Goal: Task Accomplishment & Management: Use online tool/utility

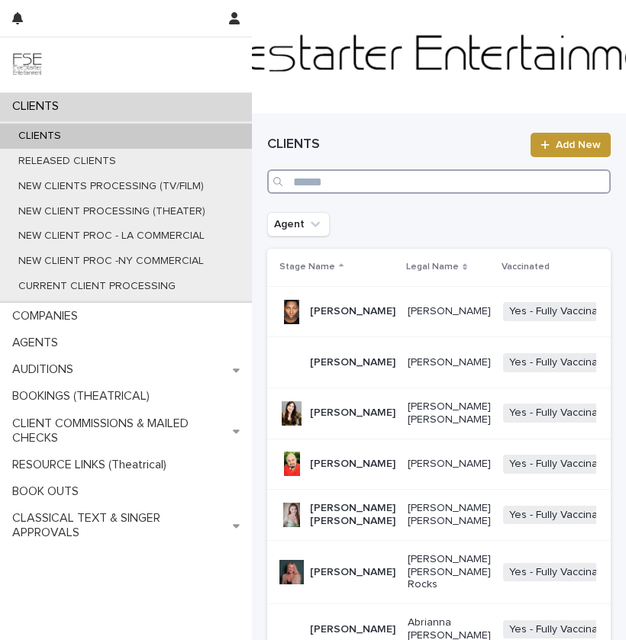
click at [424, 179] on input "Search" at bounding box center [438, 181] width 343 height 24
paste input "******"
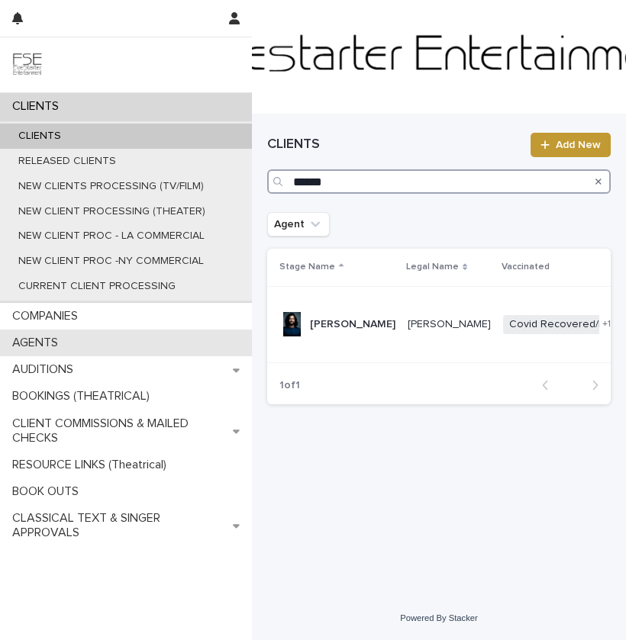
type input "******"
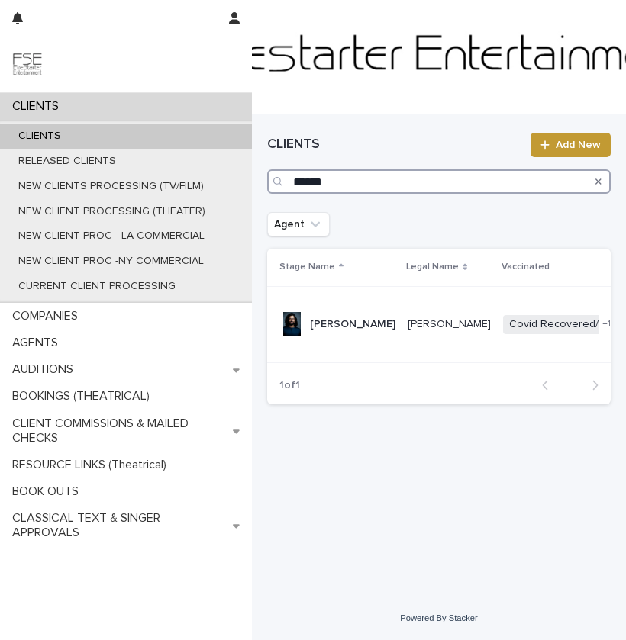
click at [313, 177] on input "******" at bounding box center [438, 181] width 343 height 24
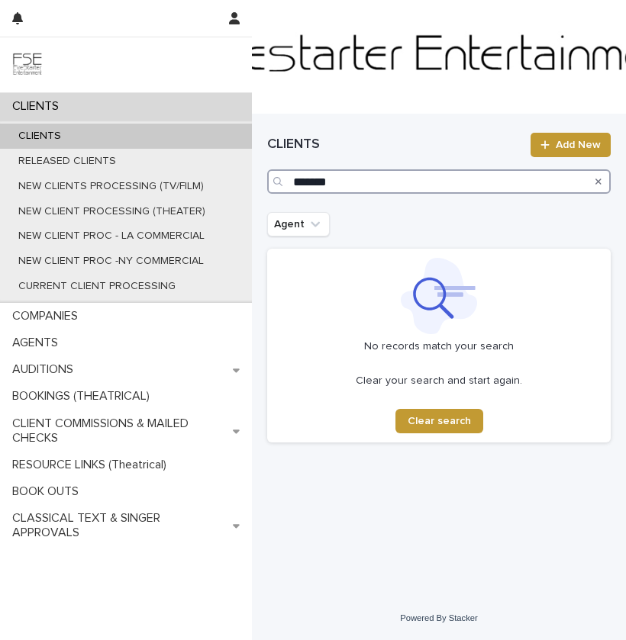
click at [291, 185] on input "*******" at bounding box center [438, 181] width 343 height 24
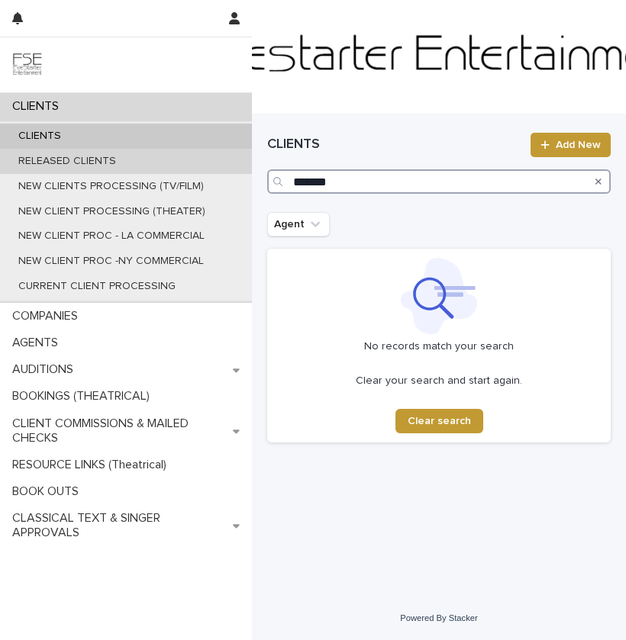
type input "*******"
click at [100, 155] on p "RELEASED CLIENTS" at bounding box center [67, 161] width 122 height 13
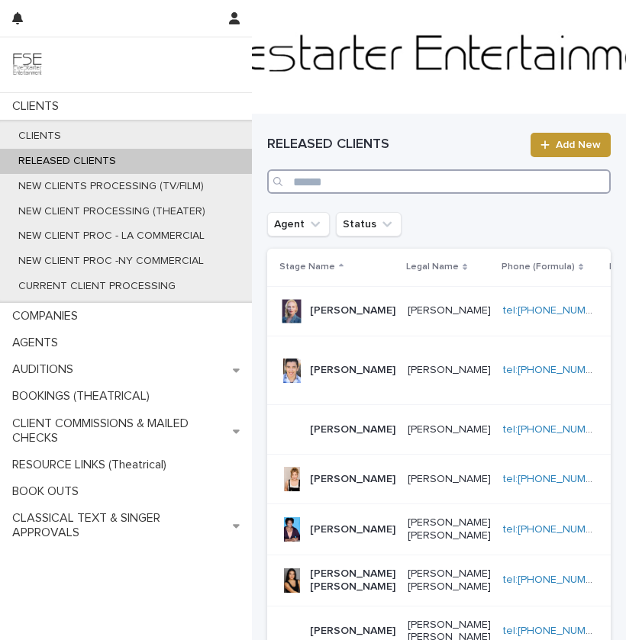
click at [369, 178] on input "Search" at bounding box center [438, 181] width 343 height 24
paste input "*******"
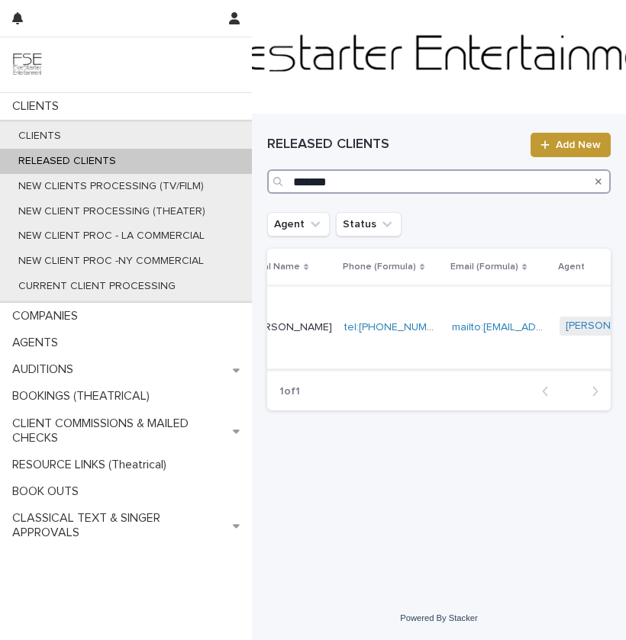
scroll to position [0, 157]
type input "*******"
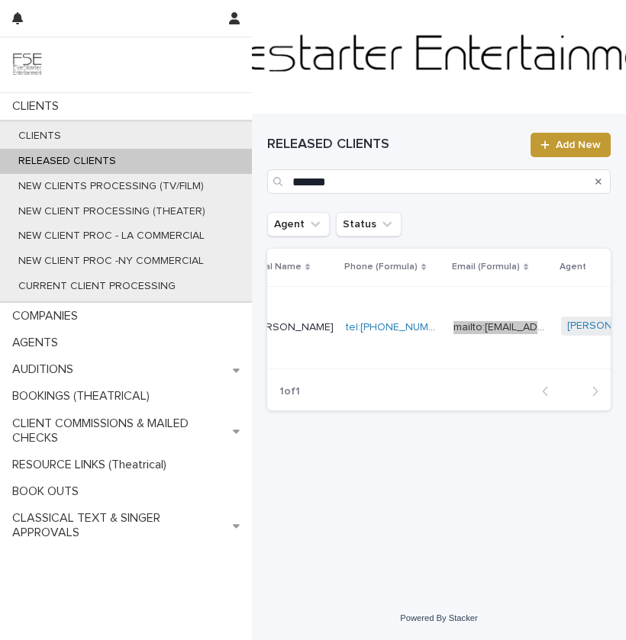
drag, startPoint x: 391, startPoint y: 325, endPoint x: 388, endPoint y: 419, distance: 93.9
click at [252, 0] on div "CLIENTS CLIENTS RELEASED CLIENTS NEW CLIENTS PROCESSING (TV/FILM) NEW CLIENT PR…" at bounding box center [439, 320] width 374 height 640
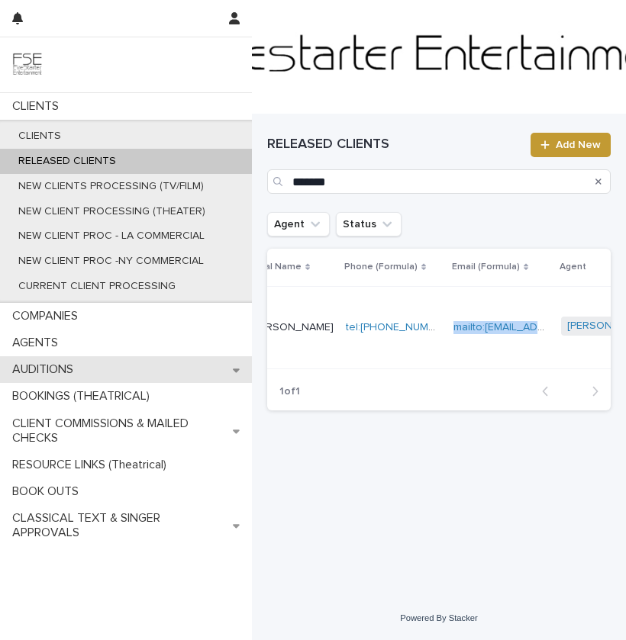
click at [95, 375] on div "AUDITIONS" at bounding box center [126, 369] width 252 height 27
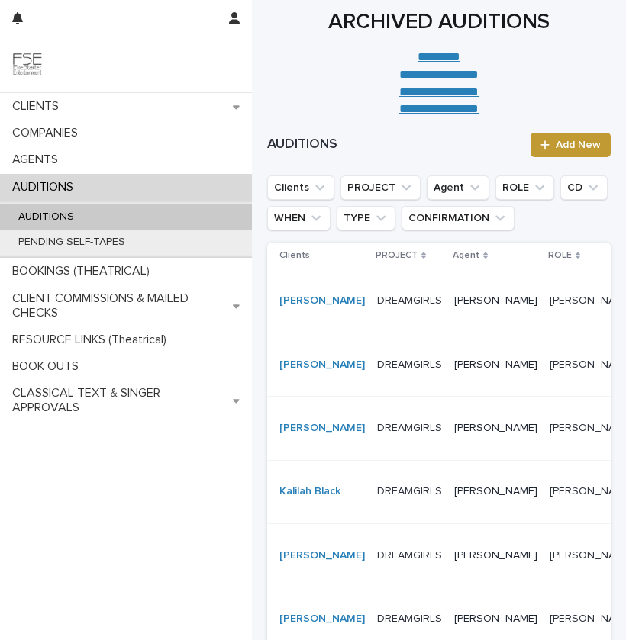
click at [377, 372] on p "DREAMGIRLS" at bounding box center [409, 365] width 65 height 13
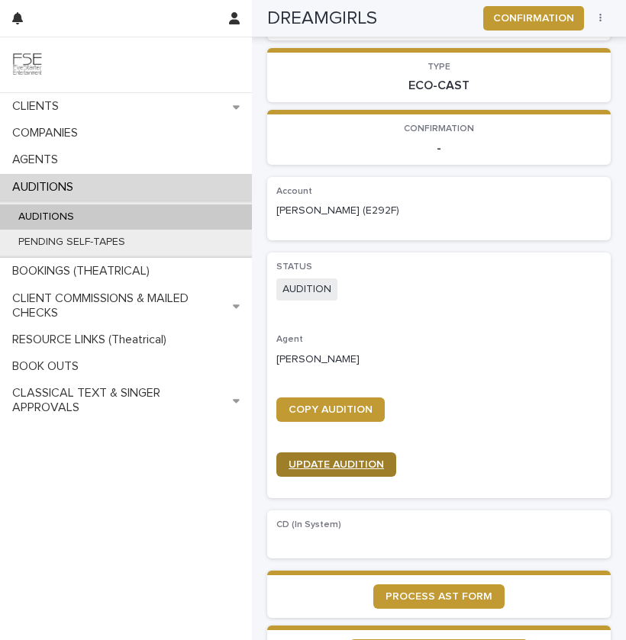
click at [329, 476] on div "UPDATE AUDITION" at bounding box center [438, 470] width 325 height 37
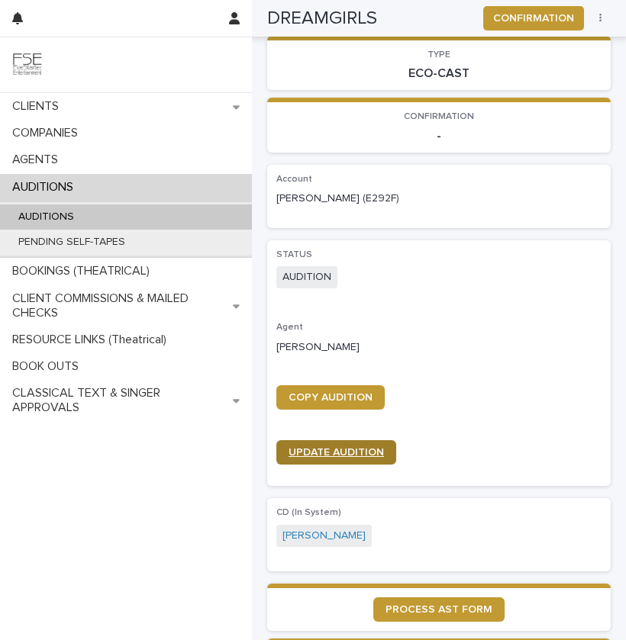
click at [319, 456] on span "UPDATE AUDITION" at bounding box center [335, 452] width 95 height 11
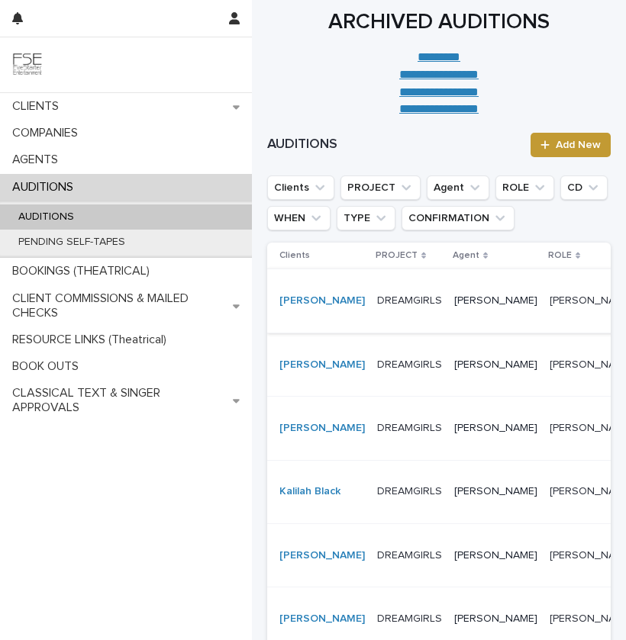
scroll to position [14, 0]
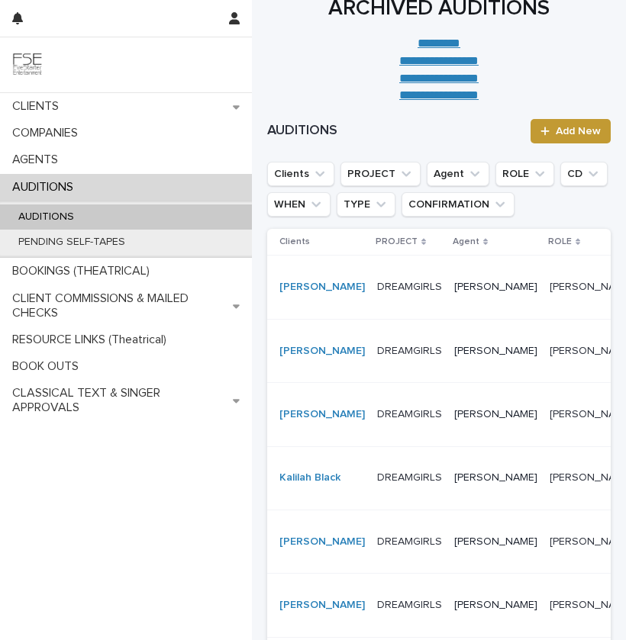
click at [383, 300] on div "DREAMGIRLS" at bounding box center [409, 287] width 65 height 25
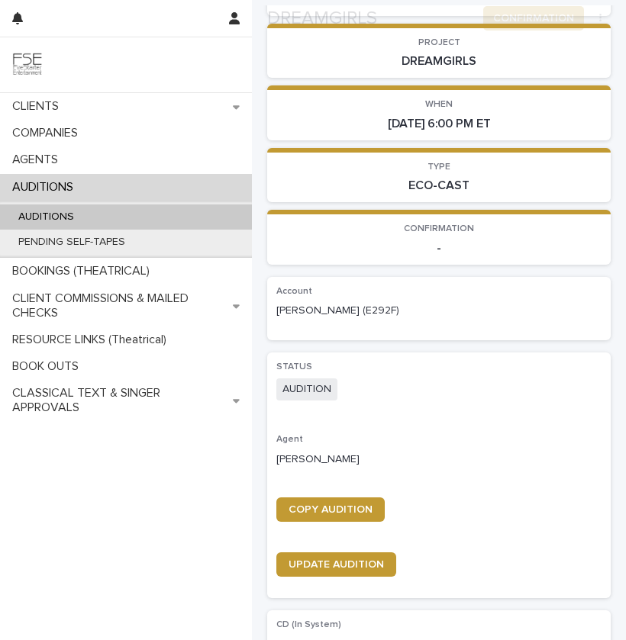
scroll to position [153, 0]
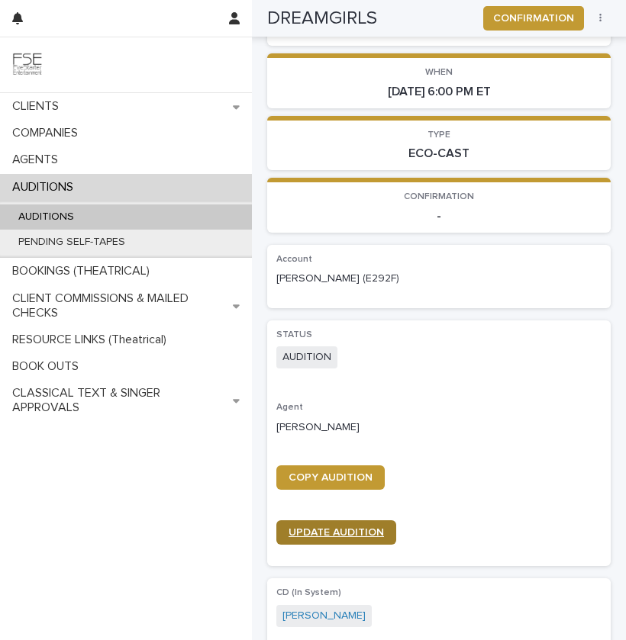
click at [343, 533] on span "UPDATE AUDITION" at bounding box center [335, 532] width 95 height 11
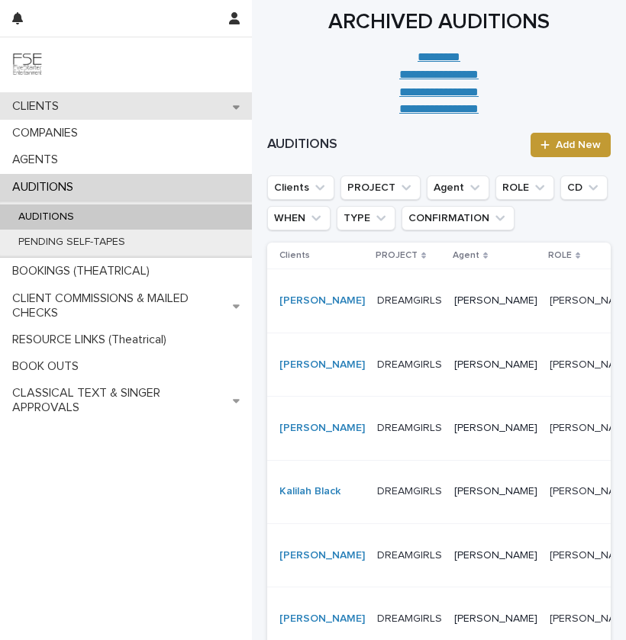
click at [94, 105] on div "CLIENTS" at bounding box center [126, 106] width 252 height 27
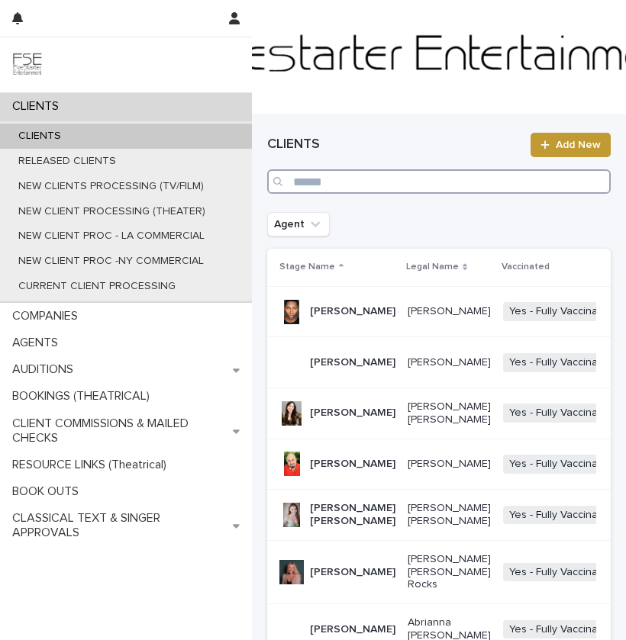
click at [338, 179] on input "Search" at bounding box center [438, 181] width 343 height 24
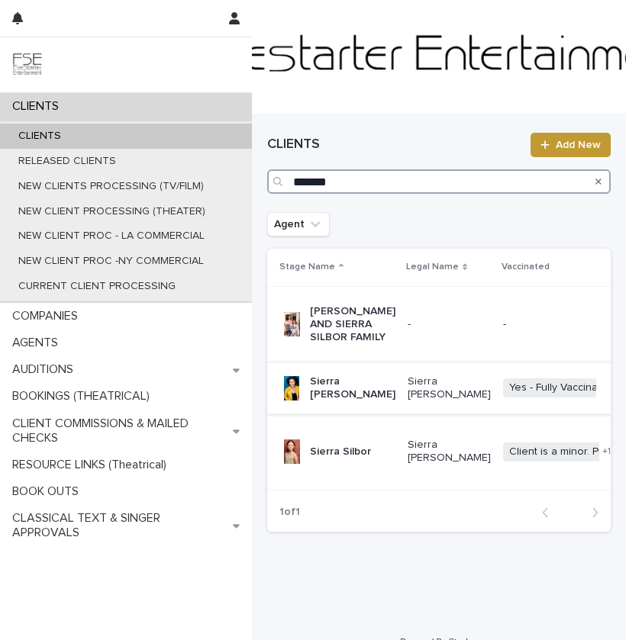
type input "******"
click at [328, 401] on p "Sierra [PERSON_NAME]" at bounding box center [352, 388] width 85 height 26
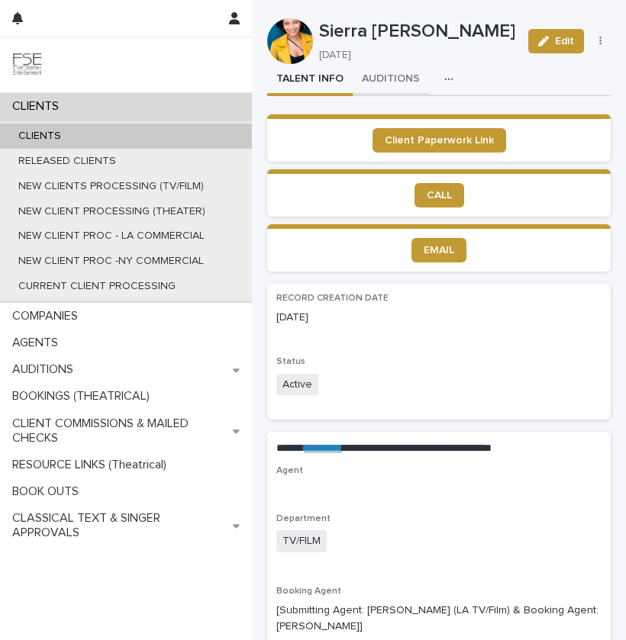
click at [357, 79] on button "AUDITIONS" at bounding box center [390, 80] width 76 height 32
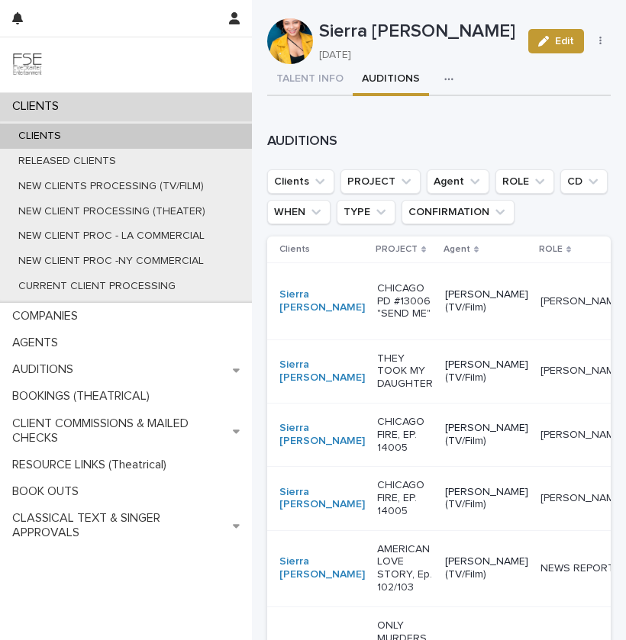
click at [377, 310] on p "CHICAGO PD #13006 "SEND ME"" at bounding box center [405, 301] width 56 height 38
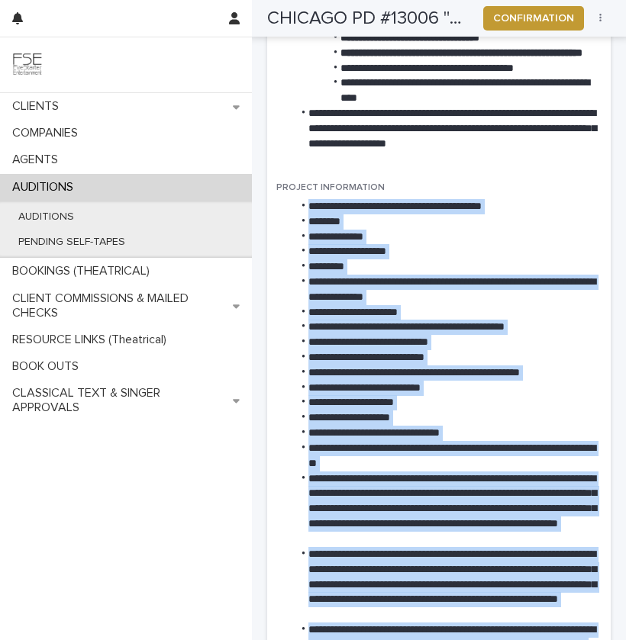
scroll to position [1494, 0]
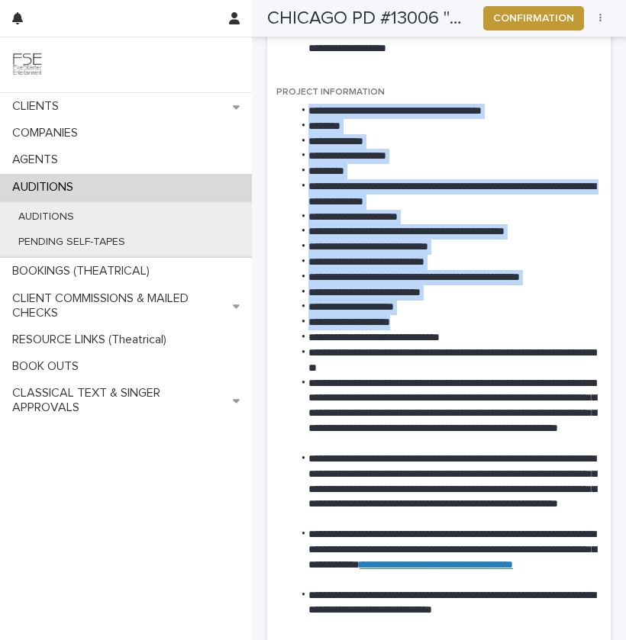
drag, startPoint x: 306, startPoint y: 412, endPoint x: 442, endPoint y: 347, distance: 150.5
click at [442, 347] on ul "**********" at bounding box center [438, 368] width 325 height 529
copy ul "**********"
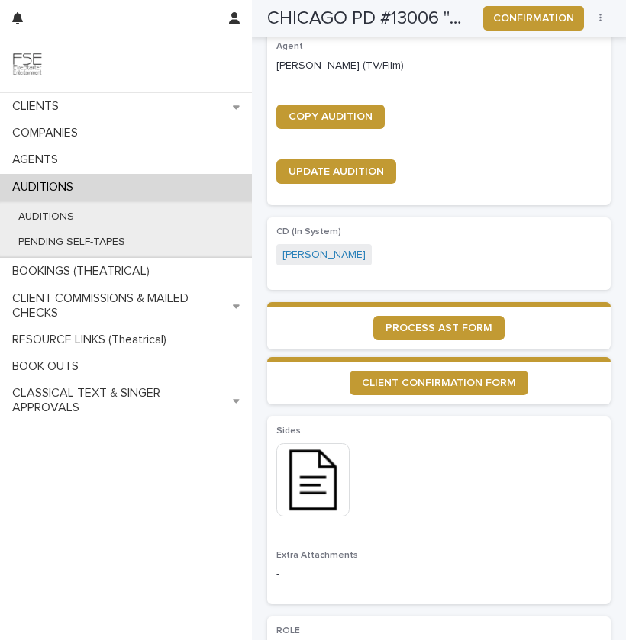
scroll to position [0, 0]
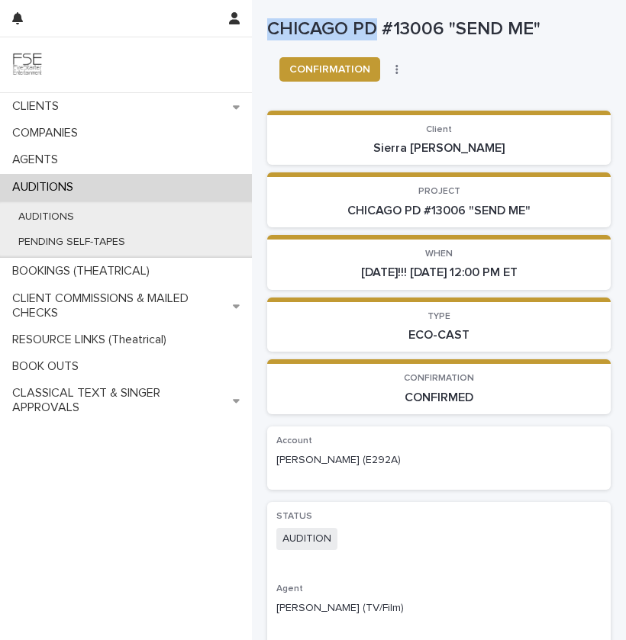
drag, startPoint x: 377, startPoint y: 25, endPoint x: 269, endPoint y: 29, distance: 107.6
click at [269, 29] on p "CHICAGO PD #13006 "SEND ME"" at bounding box center [438, 29] width 343 height 22
copy p "CHICAGO PD"
click at [113, 191] on div "AUDITIONS" at bounding box center [126, 187] width 252 height 27
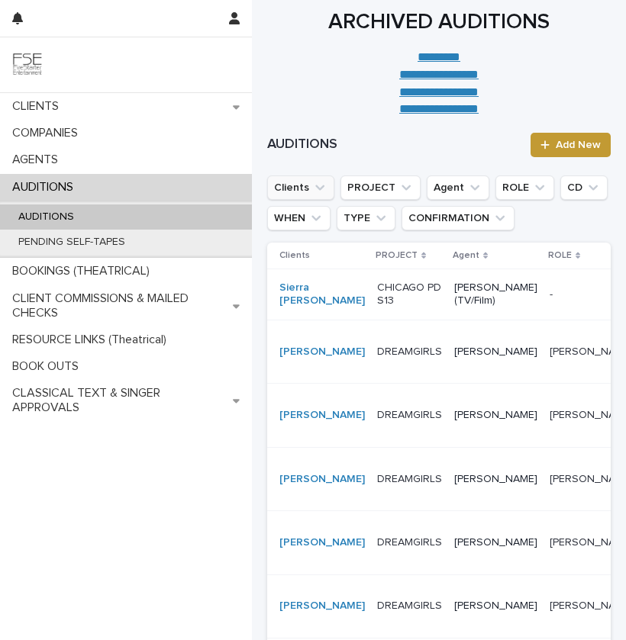
click at [312, 188] on icon "Clients" at bounding box center [319, 187] width 15 height 15
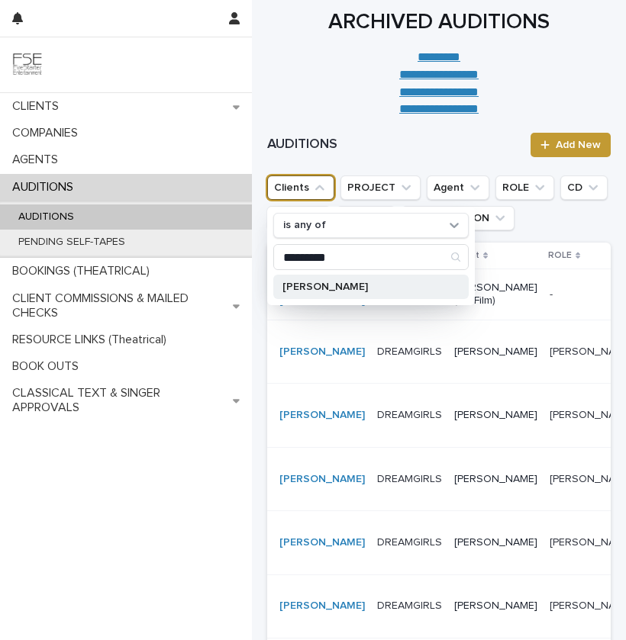
type input "*********"
click at [304, 285] on p "[PERSON_NAME]" at bounding box center [363, 286] width 162 height 11
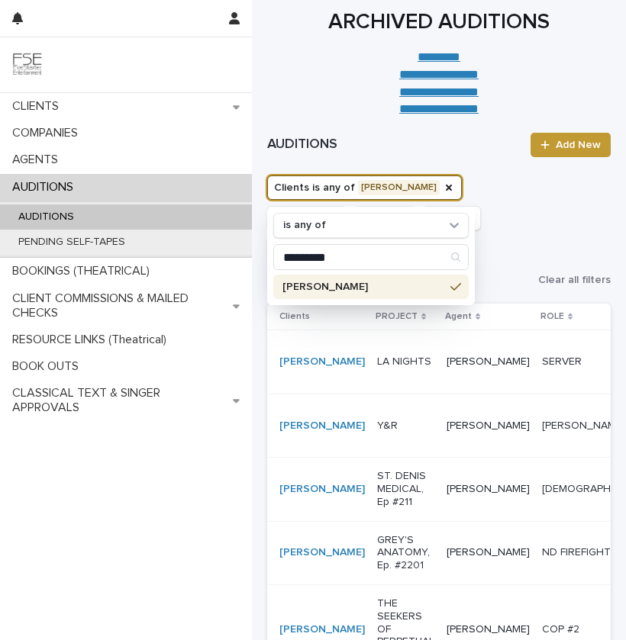
click at [513, 255] on ul "Clients is any of Dylan Santos is any of ********* Dylan Santos PROJECT Agent R…" at bounding box center [399, 233] width 271 height 122
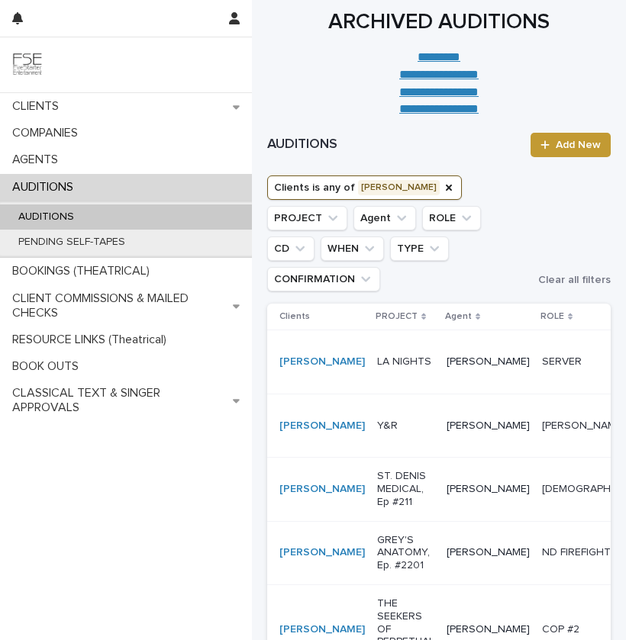
click at [446, 355] on p "[PERSON_NAME]" at bounding box center [487, 361] width 83 height 13
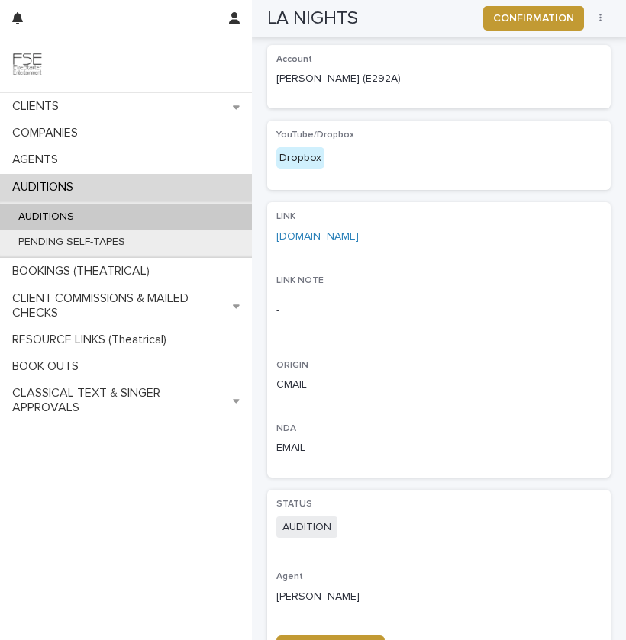
scroll to position [540, 0]
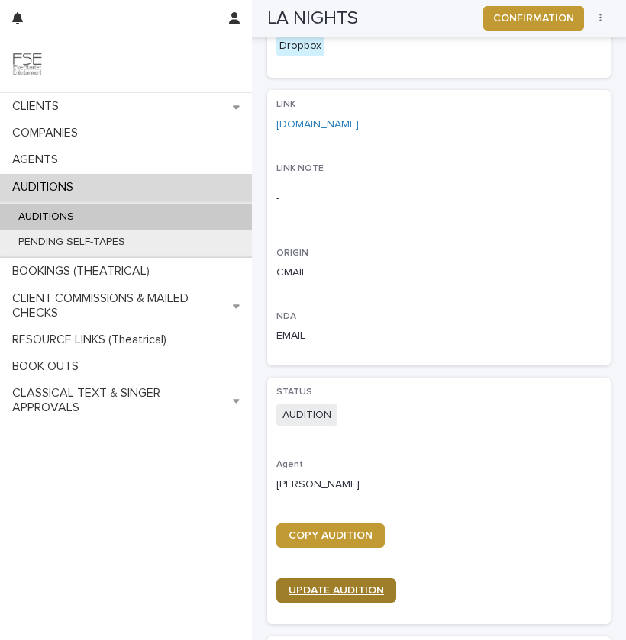
click at [309, 598] on link "UPDATE AUDITION" at bounding box center [336, 590] width 120 height 24
click at [332, 599] on link "UPDATE AUDITION" at bounding box center [336, 590] width 120 height 24
click at [336, 590] on span "UPDATE AUDITION" at bounding box center [335, 590] width 95 height 11
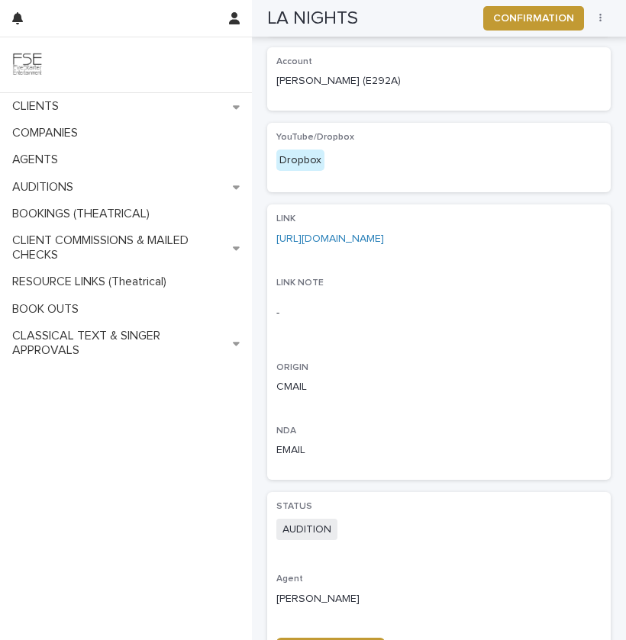
scroll to position [845, 0]
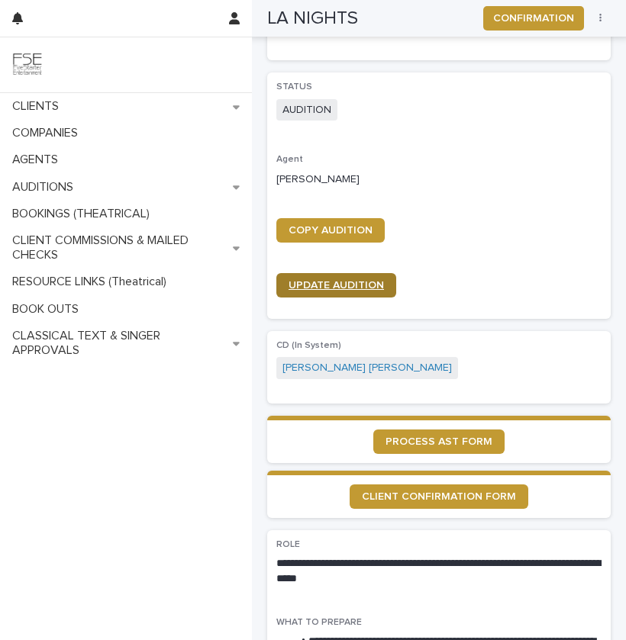
click at [352, 275] on link "UPDATE AUDITION" at bounding box center [336, 285] width 120 height 24
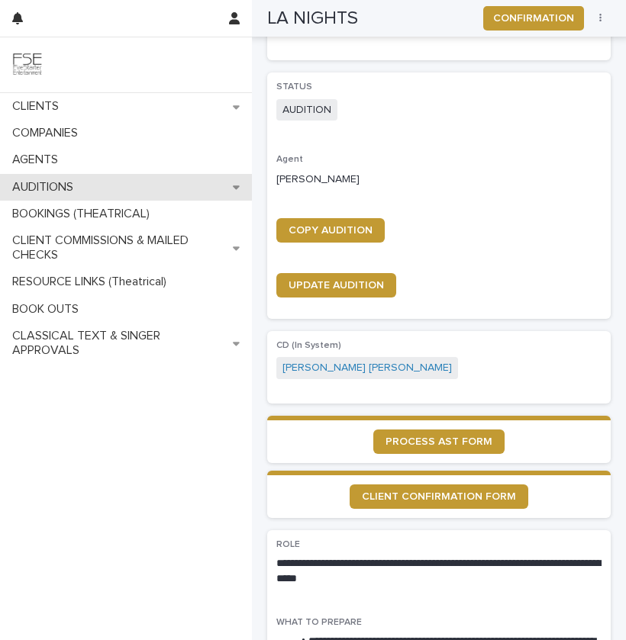
click at [121, 177] on div "AUDITIONS" at bounding box center [126, 187] width 252 height 27
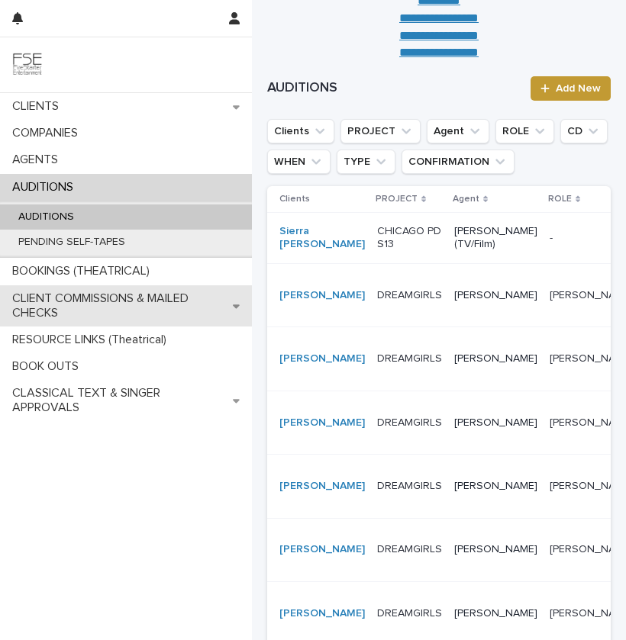
scroll to position [59, 0]
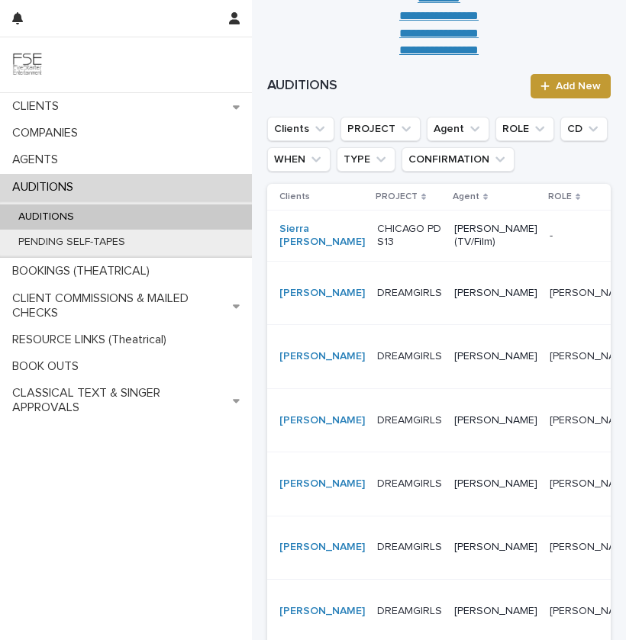
click at [454, 433] on div "[PERSON_NAME]" at bounding box center [495, 420] width 83 height 25
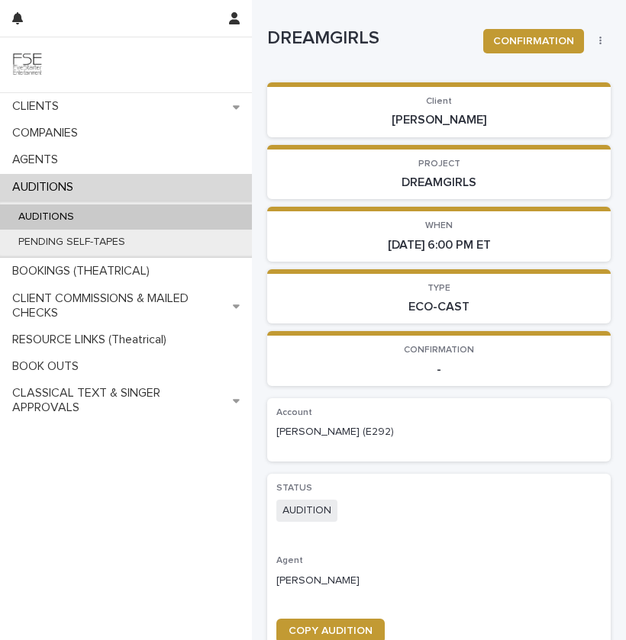
scroll to position [106, 0]
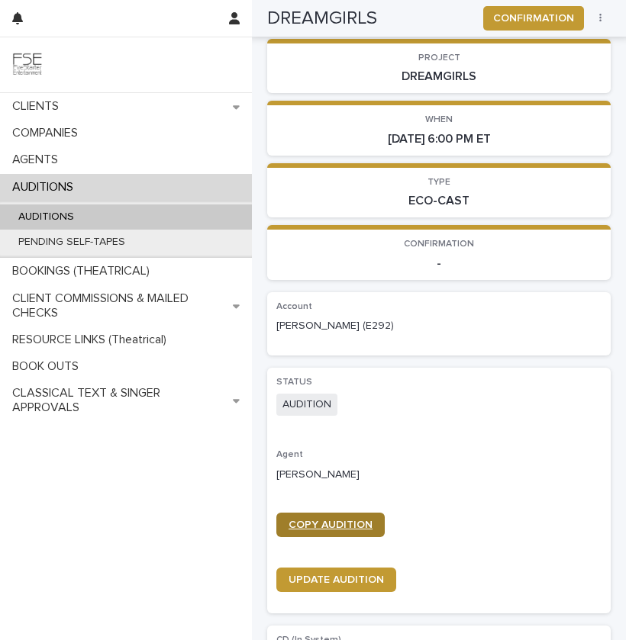
click at [333, 522] on span "COPY AUDITION" at bounding box center [330, 525] width 84 height 11
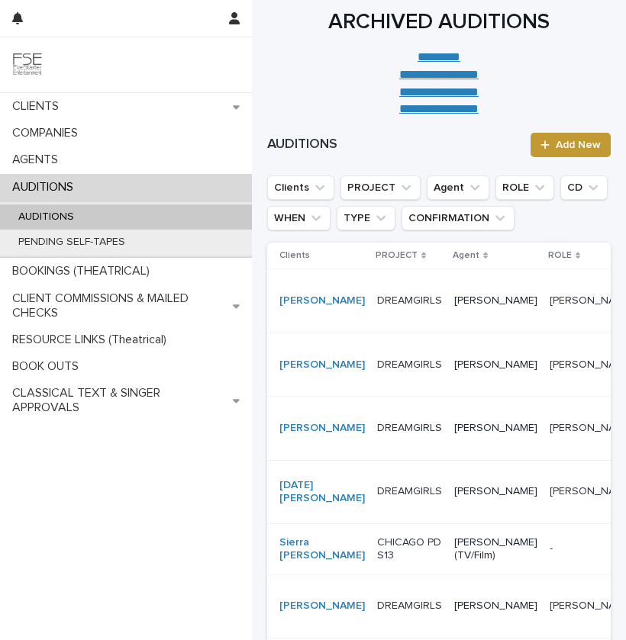
click at [389, 307] on p "DREAMGIRLS" at bounding box center [409, 300] width 65 height 13
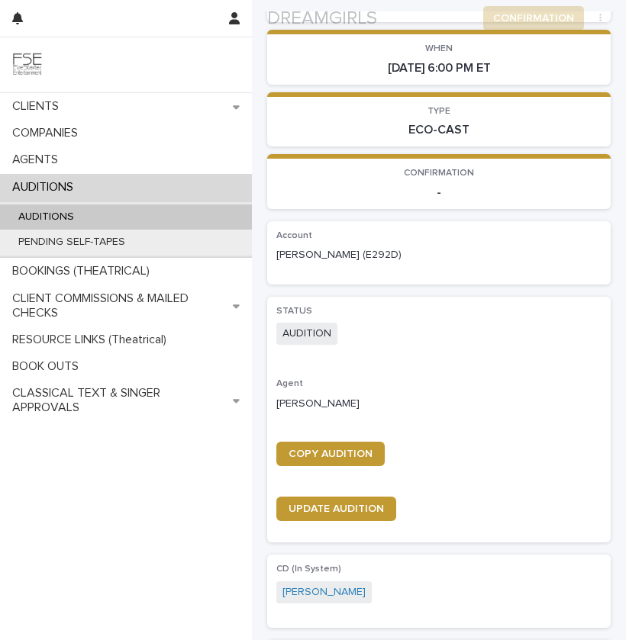
scroll to position [195, 0]
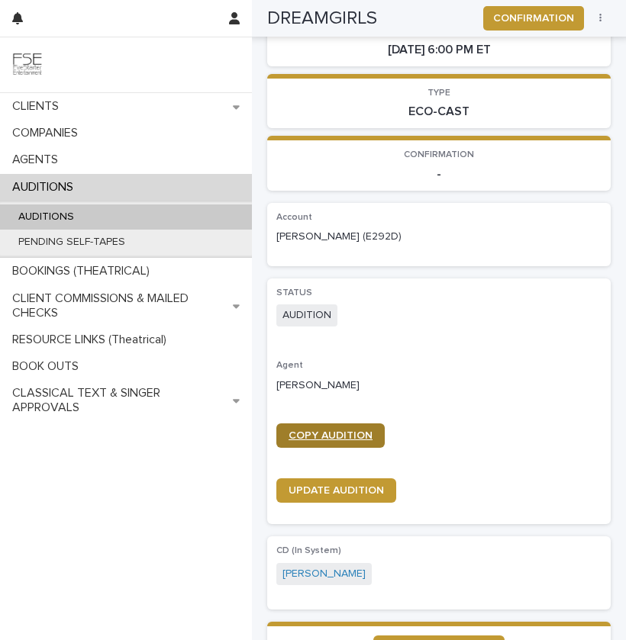
click at [312, 440] on span "COPY AUDITION" at bounding box center [330, 435] width 84 height 11
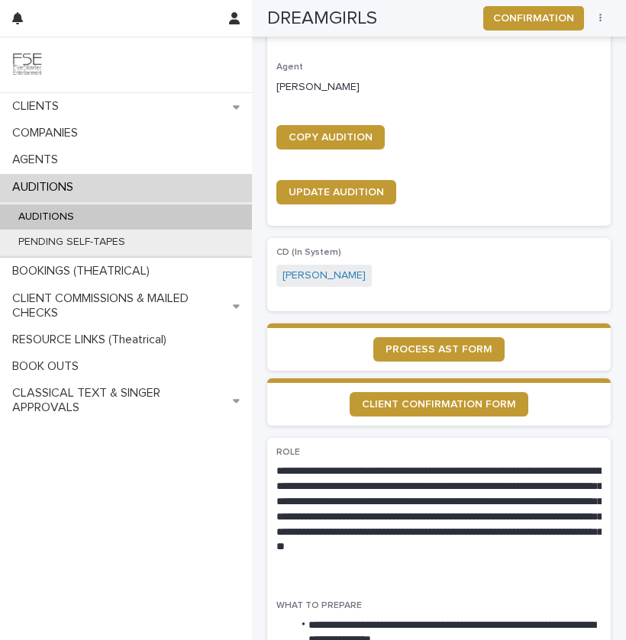
scroll to position [457, 0]
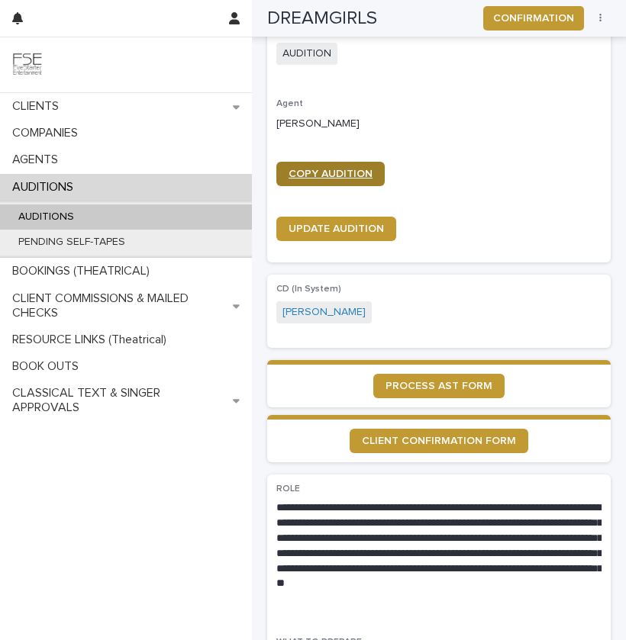
click at [348, 175] on span "COPY AUDITION" at bounding box center [330, 174] width 84 height 11
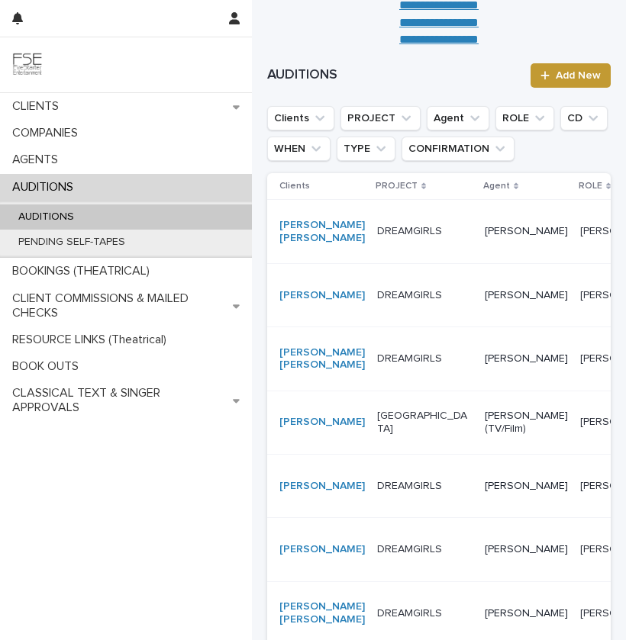
scroll to position [72, 0]
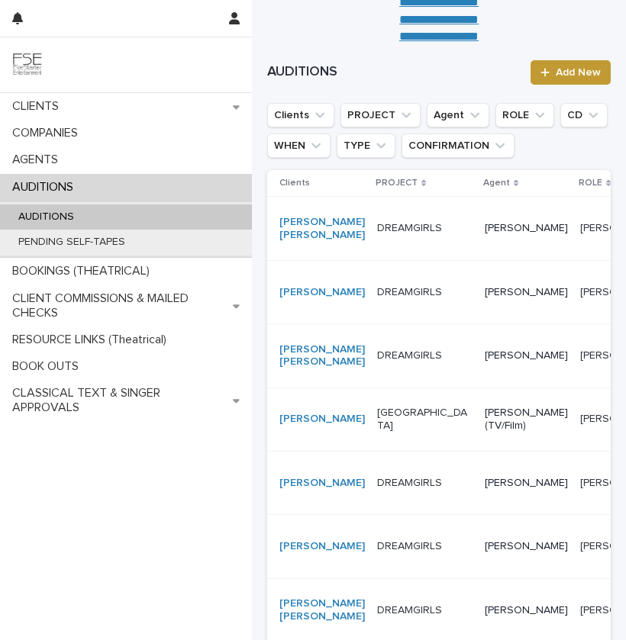
click at [478, 388] on td "[PERSON_NAME]" at bounding box center [525, 355] width 95 height 63
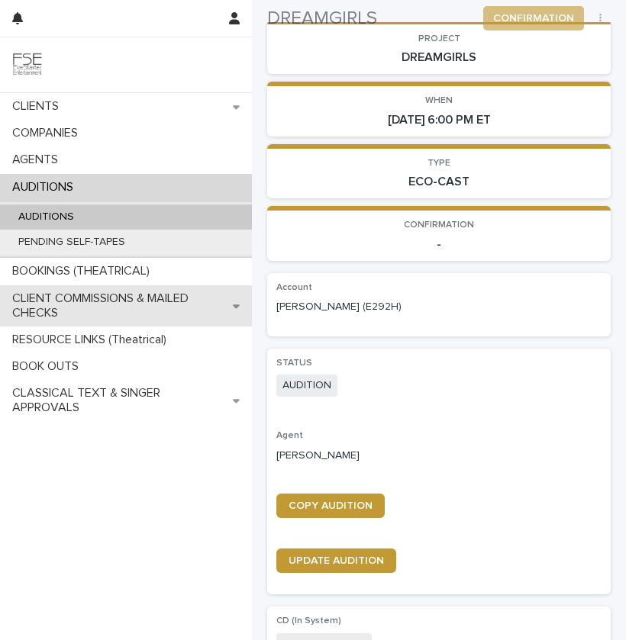
scroll to position [146, 0]
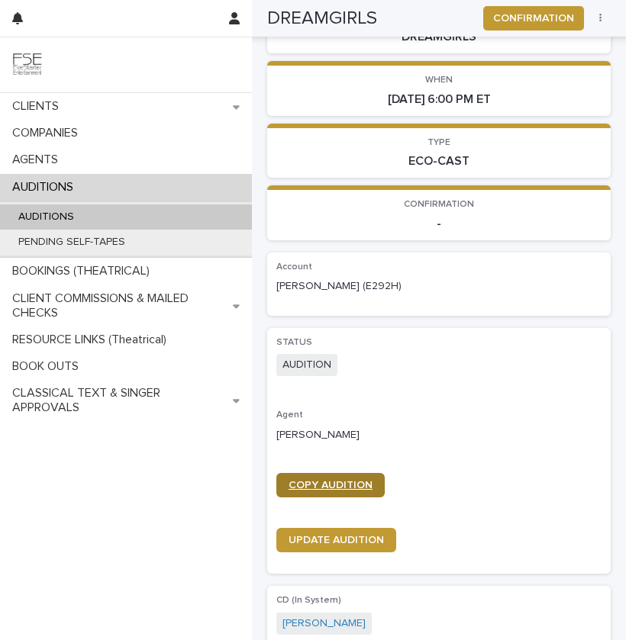
click at [331, 478] on link "COPY AUDITION" at bounding box center [330, 485] width 108 height 24
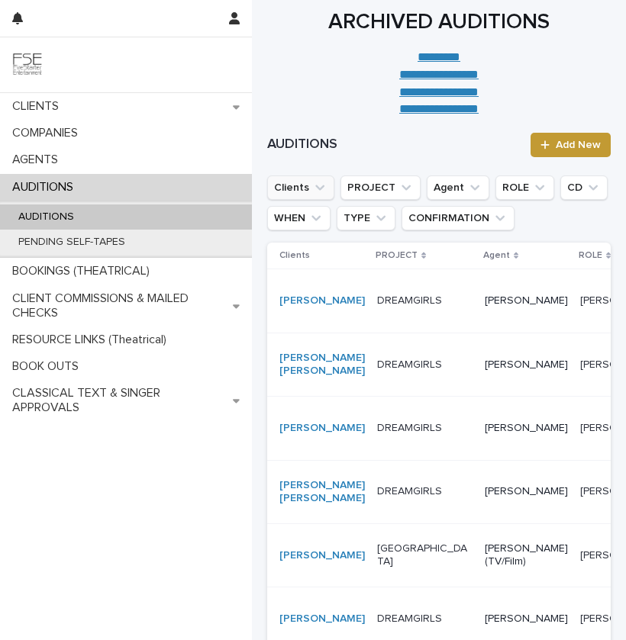
click at [312, 185] on icon "Clients" at bounding box center [319, 187] width 15 height 15
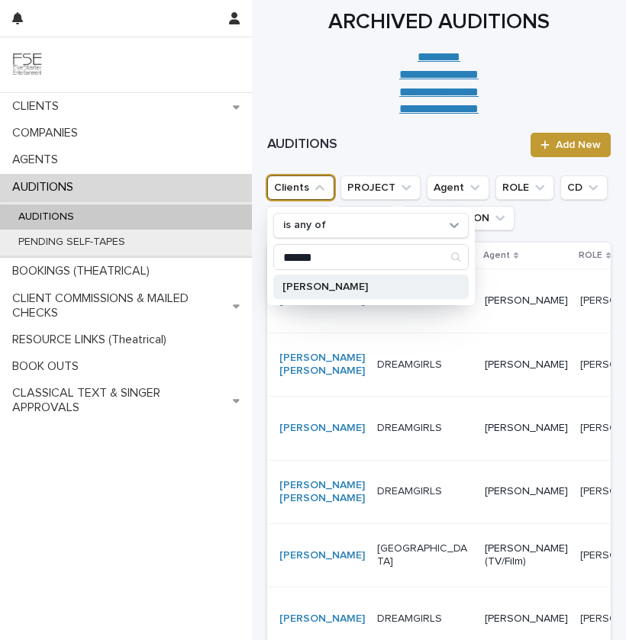
type input "******"
click at [336, 276] on div "[PERSON_NAME]" at bounding box center [370, 287] width 195 height 24
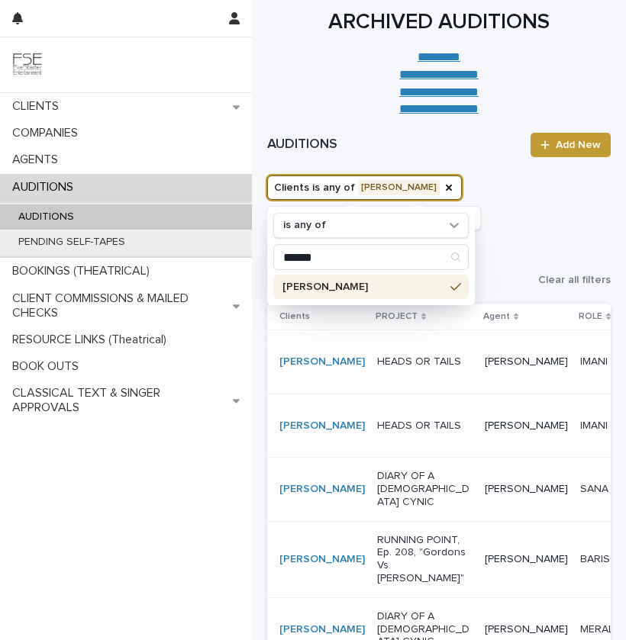
click at [509, 254] on ul "Clients is any of [PERSON_NAME] is any of ****** [PERSON_NAME] PROJECT Agent RO…" at bounding box center [399, 233] width 271 height 122
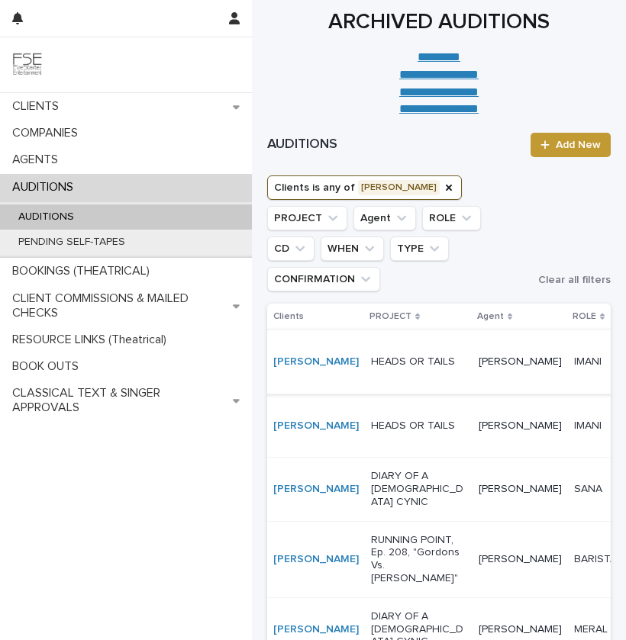
scroll to position [20, 0]
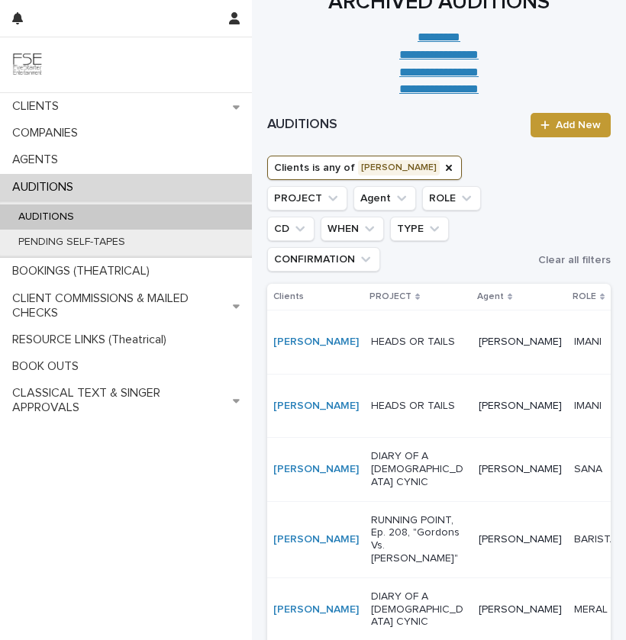
click at [574, 482] on div "[PERSON_NAME]" at bounding box center [615, 469] width 83 height 25
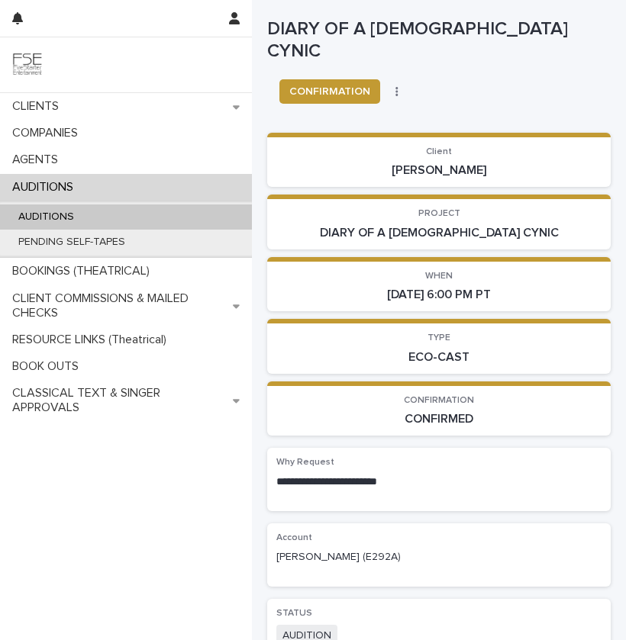
click at [401, 86] on button "button" at bounding box center [396, 91] width 21 height 11
click at [423, 130] on span "DONE" at bounding box center [416, 124] width 30 height 15
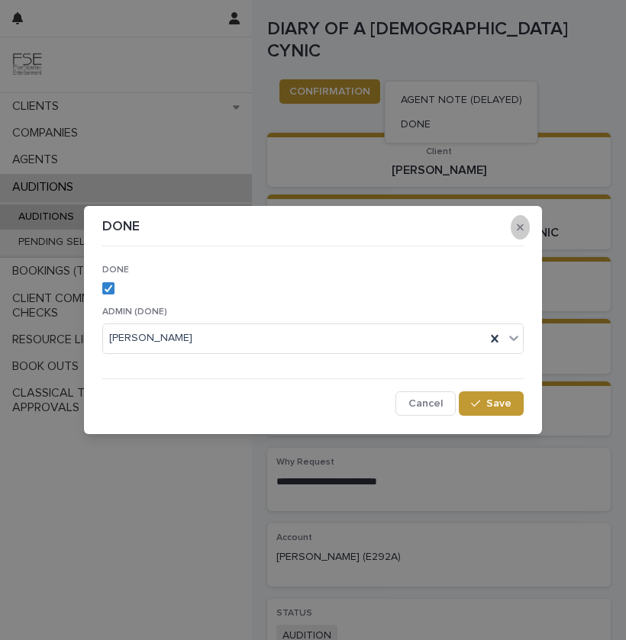
click at [516, 221] on button "button" at bounding box center [519, 227] width 19 height 24
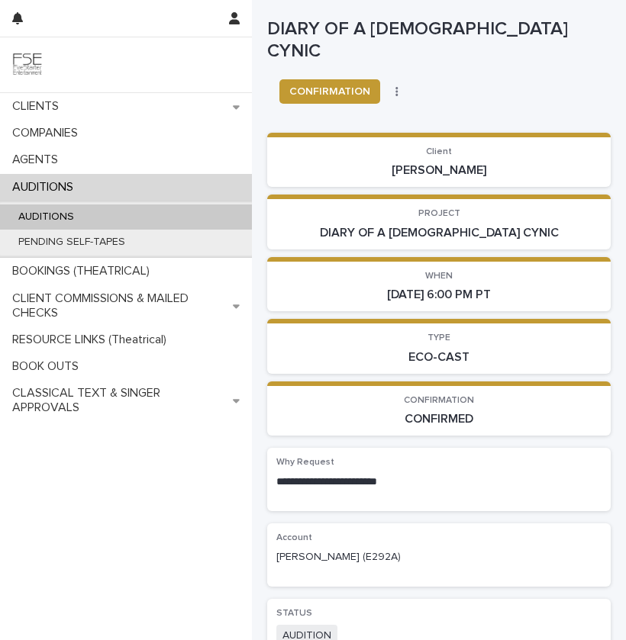
click at [101, 211] on div "AUDITIONS" at bounding box center [126, 216] width 252 height 25
